Goal: Book appointment/travel/reservation

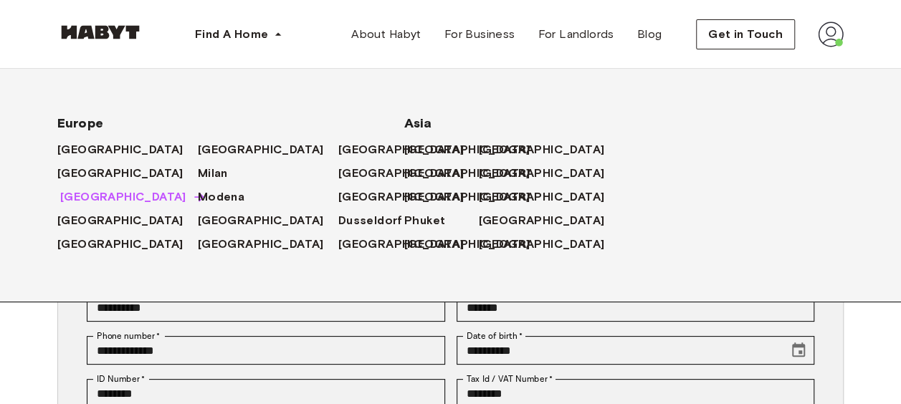
click at [66, 199] on span "[GEOGRAPHIC_DATA]" at bounding box center [123, 197] width 126 height 17
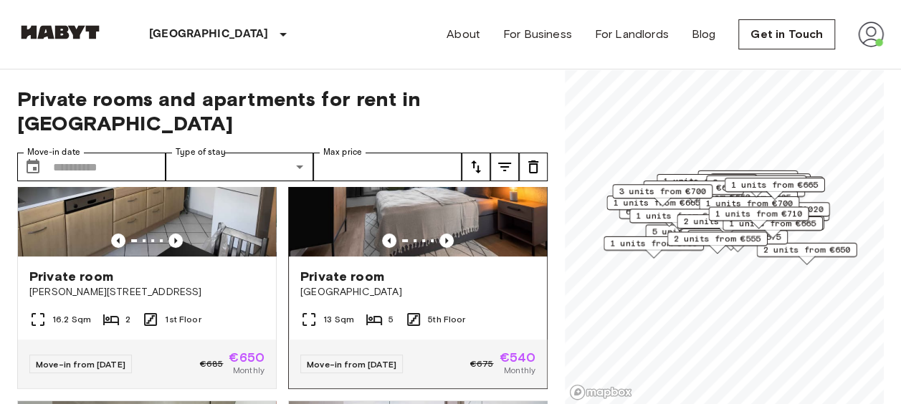
scroll to position [143, 0]
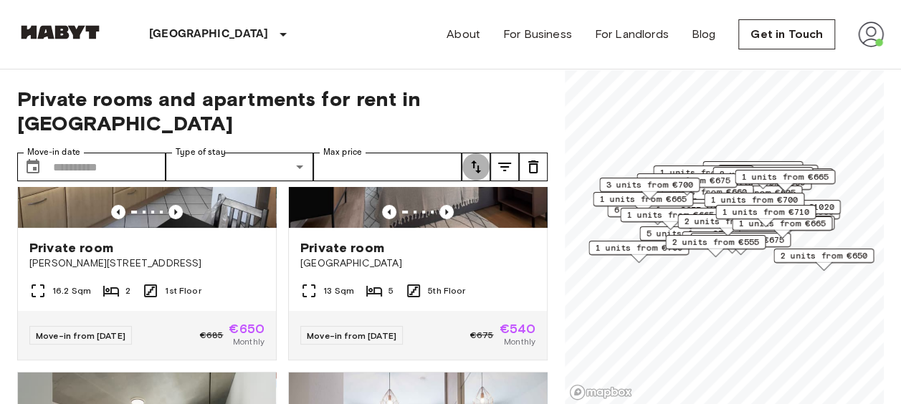
click at [480, 158] on icon "tune" at bounding box center [475, 166] width 17 height 17
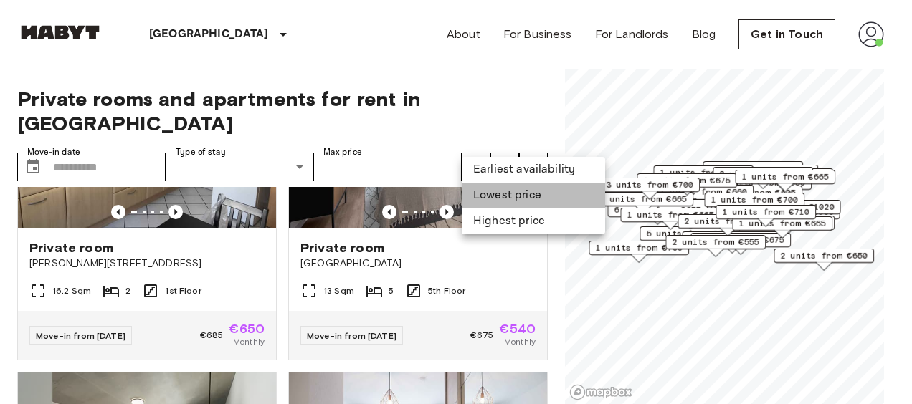
click at [480, 191] on li "Lowest price" at bounding box center [533, 196] width 143 height 26
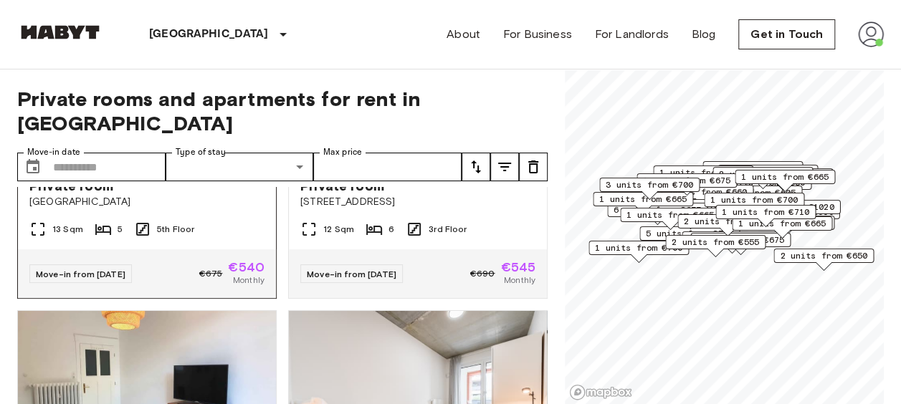
scroll to position [215, 0]
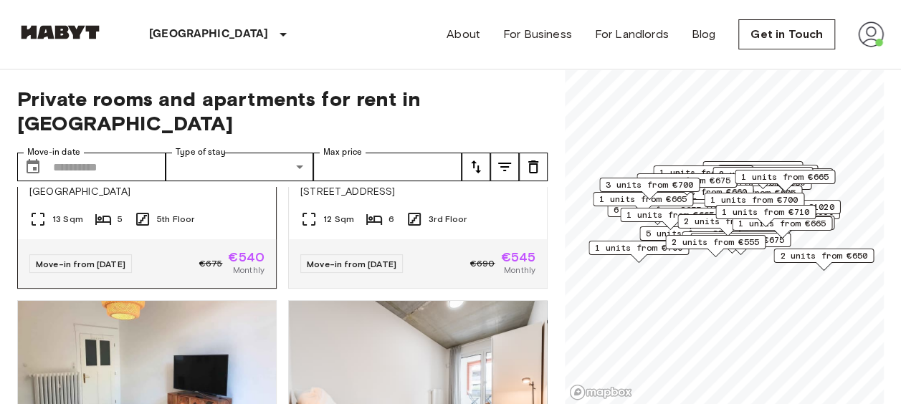
click at [105, 259] on span "Move-in from 24 Sep 25" at bounding box center [81, 264] width 90 height 11
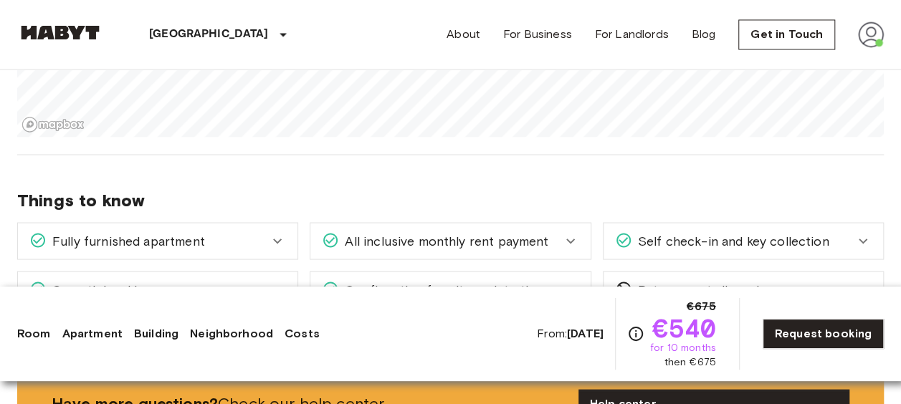
scroll to position [1075, 0]
